Goal: Task Accomplishment & Management: Complete application form

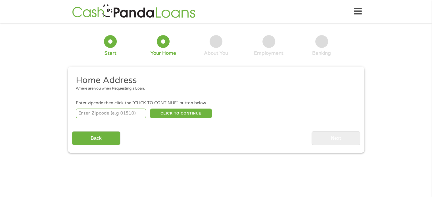
click at [91, 116] on input "number" at bounding box center [111, 114] width 70 height 10
type input "3"
type input "32301"
click at [166, 116] on button "CLICK TO CONTINUE" at bounding box center [181, 114] width 62 height 10
type input "32301"
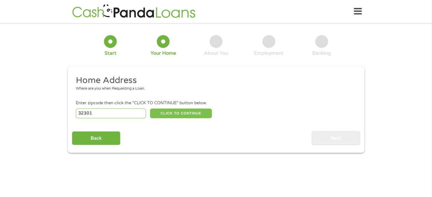
type input "Tallahassee"
select select "[US_STATE]"
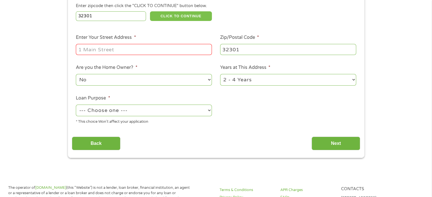
scroll to position [90, 0]
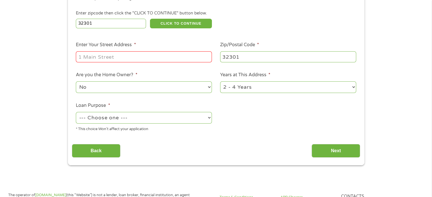
click at [189, 118] on select "--- Choose one --- Pay Bills Debt Consolidation Home Improvement Major Purchase…" at bounding box center [144, 118] width 136 height 12
select select "majorpurchase"
click at [76, 113] on select "--- Choose one --- Pay Bills Debt Consolidation Home Improvement Major Purchase…" at bounding box center [144, 118] width 136 height 12
click at [112, 57] on input "Enter Your Street Address *" at bounding box center [144, 56] width 136 height 11
type input "30 [PERSON_NAME]"
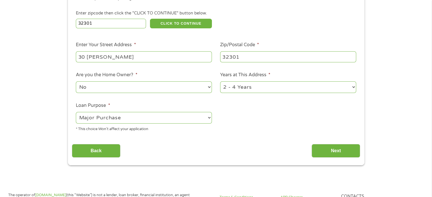
click at [98, 86] on select "No Yes" at bounding box center [144, 87] width 136 height 12
click at [244, 90] on select "1 Year or less 1 - 2 Years 2 - 4 Years Over 4 Years" at bounding box center [288, 87] width 136 height 12
click at [201, 108] on li "Loan Purpose * --- Choose one --- Pay Bills Debt Consolidation Home Improvement…" at bounding box center [144, 117] width 144 height 30
click at [339, 149] on input "Next" at bounding box center [335, 151] width 49 height 14
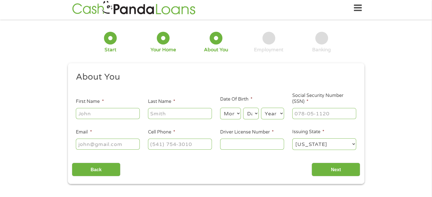
scroll to position [0, 0]
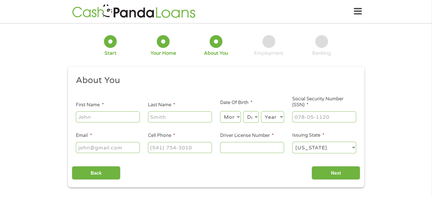
click at [120, 121] on input "First Name *" at bounding box center [108, 117] width 64 height 11
type input "Kaija"
type input "[PERSON_NAME]"
click at [102, 148] on input "Email *" at bounding box center [108, 147] width 64 height 11
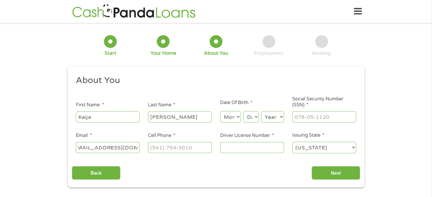
type input "[EMAIL_ADDRESS][DOMAIN_NAME]"
type input "[PHONE_NUMBER]"
type input "059433056"
click at [341, 150] on select "[US_STATE] [US_STATE] [US_STATE] [US_STATE] [US_STATE] [US_STATE] [US_STATE] [U…" at bounding box center [324, 148] width 64 height 12
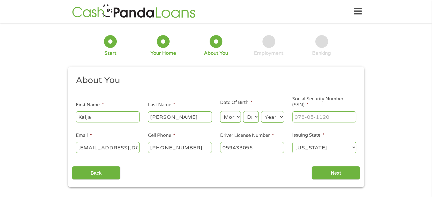
select select "[US_STATE]"
click at [292, 142] on select "[US_STATE] [US_STATE] [US_STATE] [US_STATE] [US_STATE] [US_STATE] [US_STATE] [U…" at bounding box center [324, 148] width 64 height 12
click at [296, 118] on input "___-__-____" at bounding box center [324, 117] width 64 height 11
type input "374-25-0146"
click at [341, 170] on input "Next" at bounding box center [335, 173] width 49 height 14
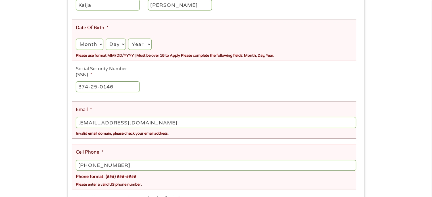
scroll to position [129, 0]
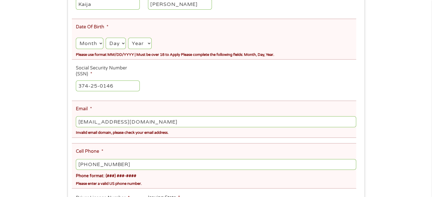
click at [93, 40] on select "Month 1 2 3 4 5 6 7 8 9 10 11 12" at bounding box center [89, 44] width 27 height 12
click at [76, 38] on select "Month 1 2 3 4 5 6 7 8 9 10 11 12" at bounding box center [89, 44] width 27 height 12
click at [117, 42] on select "Day 1 2 3 4 5 6 7 8 9 10 11 12 13 14 15 16 17 18 19 20 21 22 23 24 25 26 27 28 …" at bounding box center [116, 44] width 20 height 12
click at [92, 44] on select "Month 1 2 3 4 5 6 7 8 9 10 11 12" at bounding box center [89, 44] width 27 height 12
select select "6"
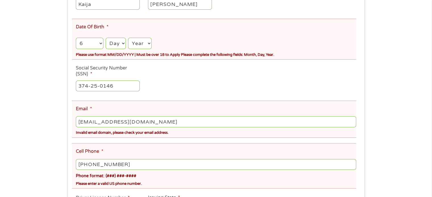
click at [76, 38] on select "Month 1 2 3 4 5 6 7 8 9 10 11 12" at bounding box center [89, 44] width 27 height 12
click at [122, 41] on select "Day 1 2 3 4 5 6 7 8 9 10 11 12 13 14 15 16 17 18 19 20 21 22 23 24 25 26 27 28 …" at bounding box center [116, 44] width 20 height 12
select select "3"
click at [106, 38] on select "Day 1 2 3 4 5 6 7 8 9 10 11 12 13 14 15 16 17 18 19 20 21 22 23 24 25 26 27 28 …" at bounding box center [116, 44] width 20 height 12
click at [148, 43] on select "Year [DATE] 2006 2005 2004 2003 2002 2001 2000 1999 1998 1997 1996 1995 1994 19…" at bounding box center [139, 44] width 23 height 12
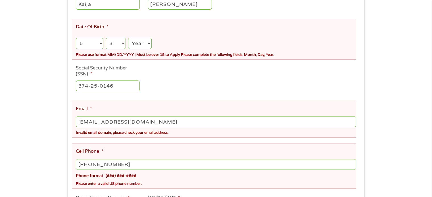
select select "2000"
click at [129, 38] on select "Year [DATE] 2006 2005 2004 2003 2002 2001 2000 1999 1998 1997 1996 1995 1994 19…" at bounding box center [139, 44] width 23 height 12
click at [157, 126] on input "[EMAIL_ADDRESS][DOMAIN_NAME]" at bounding box center [216, 121] width 280 height 11
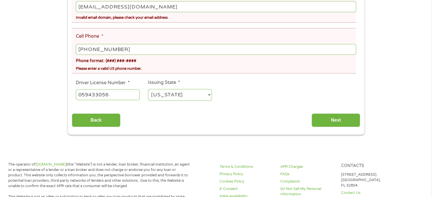
scroll to position [245, 0]
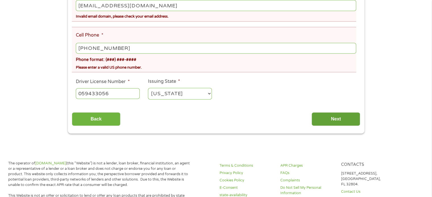
type input "[EMAIL_ADDRESS][DOMAIN_NAME]"
click at [326, 122] on input "Next" at bounding box center [335, 119] width 49 height 14
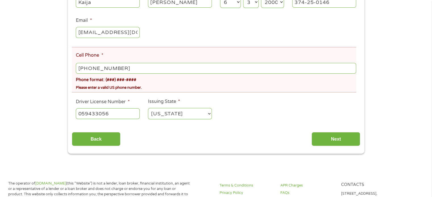
scroll to position [133, 0]
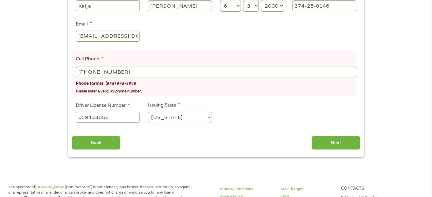
click at [141, 72] on input "[PHONE_NUMBER]" at bounding box center [216, 72] width 280 height 11
type input "[PHONE_NUMBER]"
click at [335, 149] on input "Next" at bounding box center [335, 143] width 49 height 14
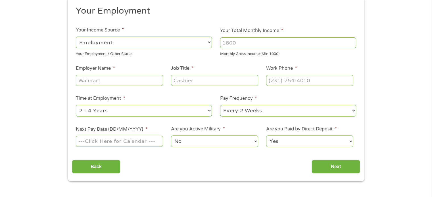
scroll to position [70, 0]
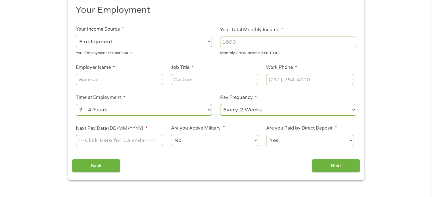
click at [136, 42] on select "--- Choose one --- Employment [DEMOGRAPHIC_DATA] Benefits" at bounding box center [144, 42] width 136 height 12
click at [228, 47] on input "Your Total Monthly Income *" at bounding box center [288, 42] width 136 height 11
drag, startPoint x: 228, startPoint y: 47, endPoint x: 352, endPoint y: 43, distance: 123.8
click at [352, 43] on input "Your Total Monthly Income *" at bounding box center [288, 42] width 136 height 11
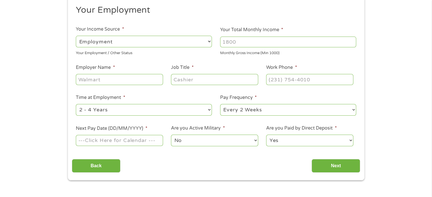
click at [339, 40] on input "Your Total Monthly Income *" at bounding box center [288, 42] width 136 height 11
type input "1200"
click at [112, 81] on input "Employer Name *" at bounding box center [119, 79] width 87 height 11
type input "Natural Farm"
type input "Warehouse Associate"
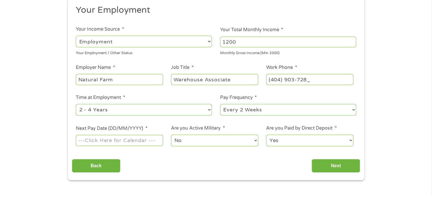
type input "[PHONE_NUMBER]"
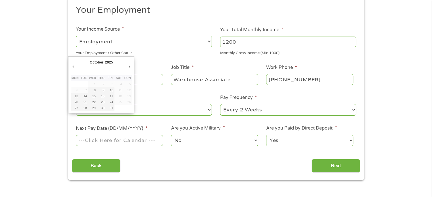
click at [134, 142] on input "Next Pay Date (DD/MM/YYYY) *" at bounding box center [119, 140] width 87 height 11
type input "[DATE]"
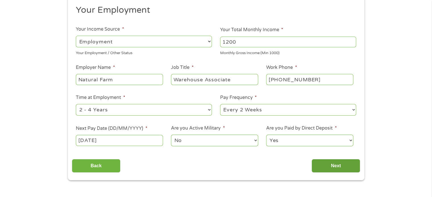
click at [338, 162] on input "Next" at bounding box center [335, 166] width 49 height 14
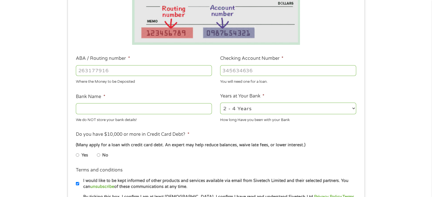
scroll to position [136, 0]
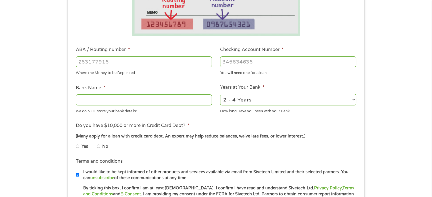
click at [127, 62] on input "ABA / Routing number *" at bounding box center [144, 62] width 136 height 11
type input "256074974"
type input "NAVY FEDERAL CREDIT UNION"
type input "256074974"
click at [236, 61] on input "Checking Account Number *" at bounding box center [288, 62] width 136 height 11
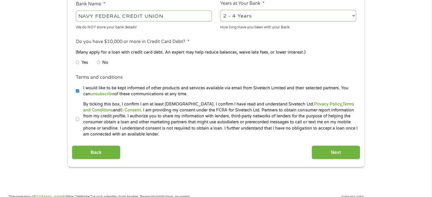
scroll to position [221, 0]
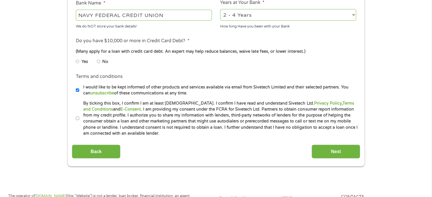
type input "7172229309"
click at [99, 64] on input "No" at bounding box center [98, 61] width 3 height 9
radio input "true"
click at [78, 119] on input "By ticking this box, I confirm I am at least [DEMOGRAPHIC_DATA]. I confirm I ha…" at bounding box center [77, 118] width 3 height 9
checkbox input "true"
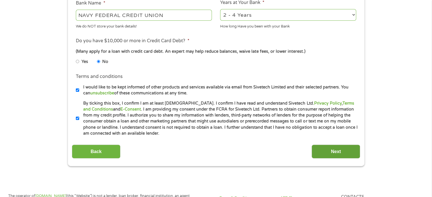
click at [339, 156] on input "Next" at bounding box center [335, 152] width 49 height 14
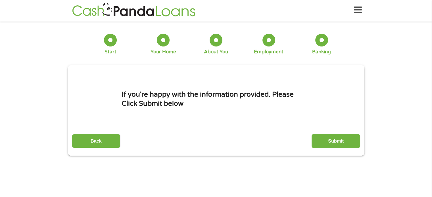
scroll to position [0, 0]
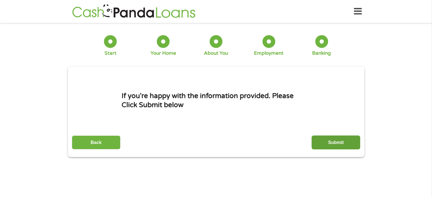
click at [349, 143] on input "Submit" at bounding box center [335, 143] width 49 height 14
